Goal: Task Accomplishment & Management: Use online tool/utility

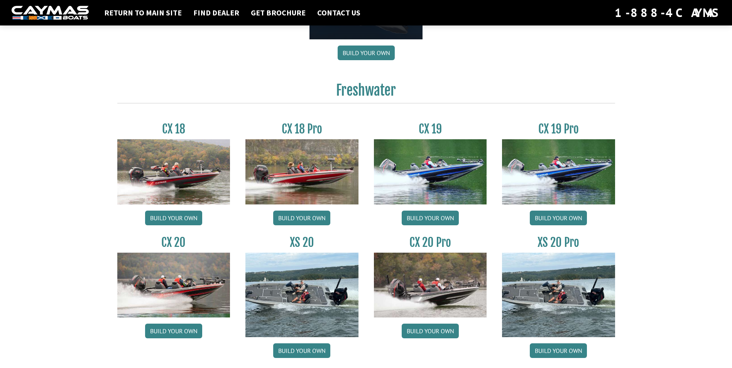
scroll to position [617, 0]
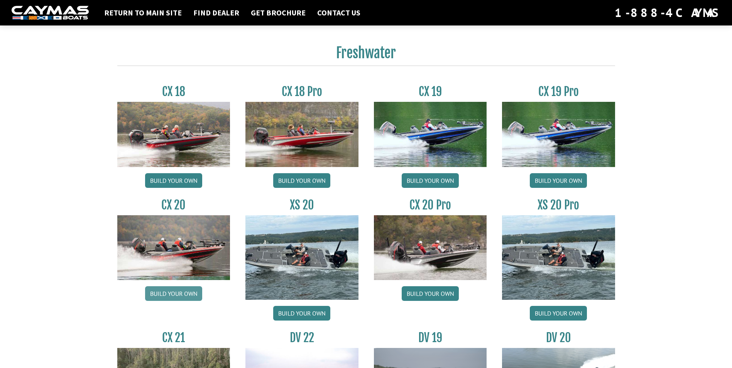
click at [177, 294] on link "Build your own" at bounding box center [173, 293] width 57 height 15
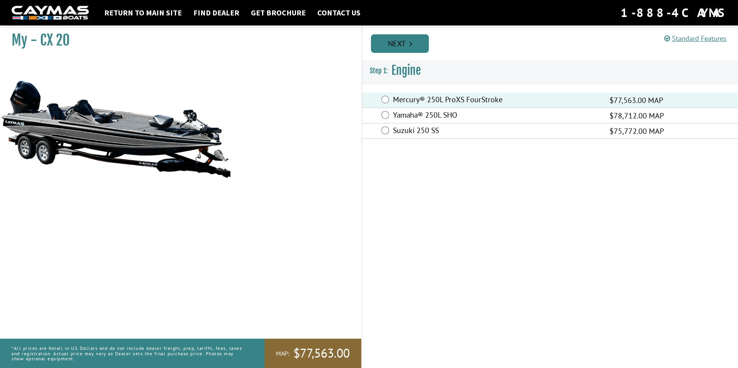
click at [408, 46] on link "Next" at bounding box center [400, 43] width 58 height 19
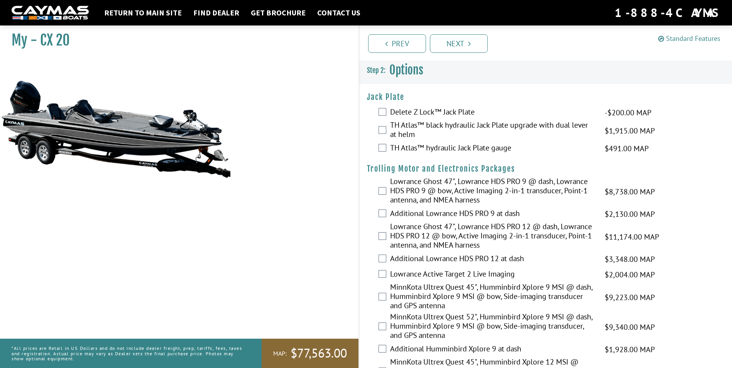
click at [691, 38] on link "Standard Features" at bounding box center [689, 38] width 62 height 9
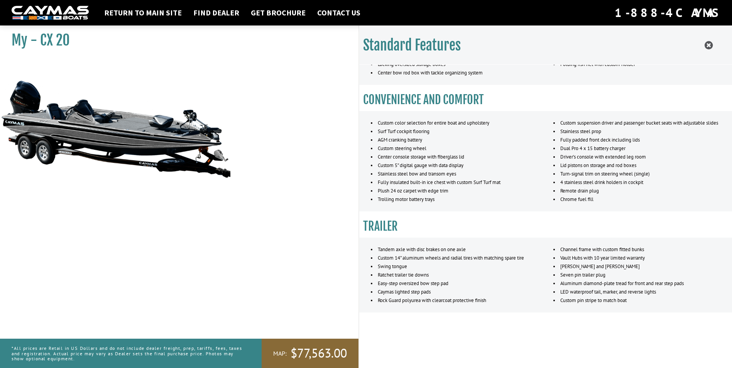
scroll to position [461, 0]
